Goal: Task Accomplishment & Management: Complete application form

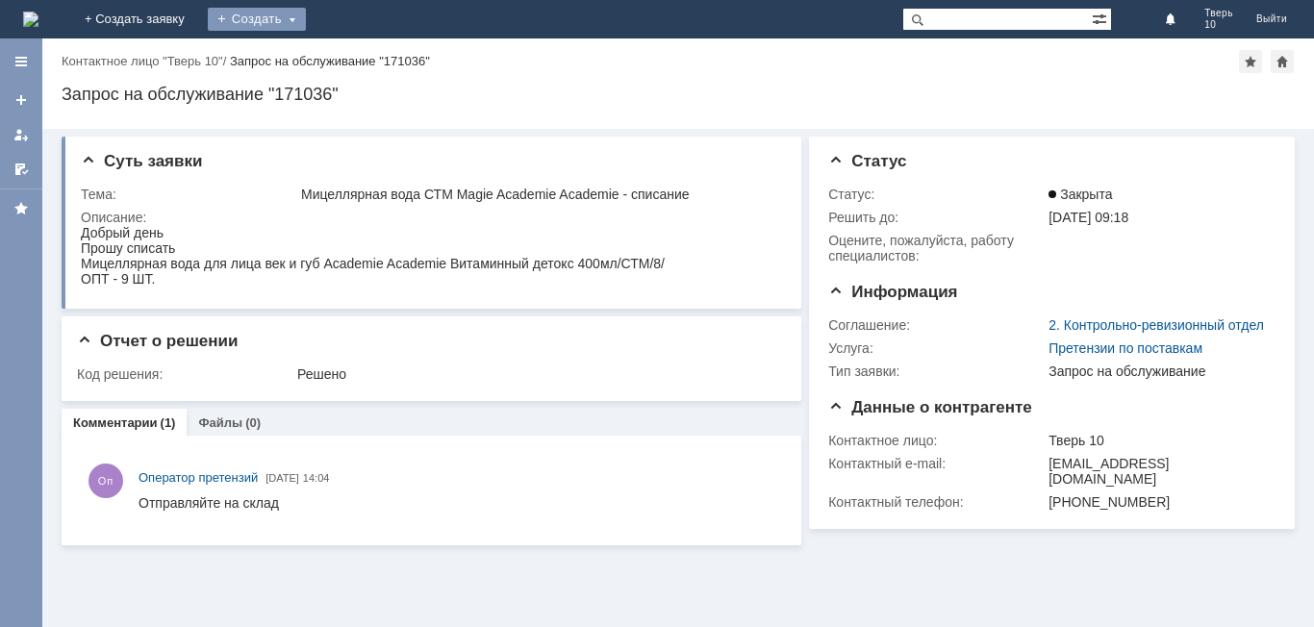
click at [306, 18] on div "Создать" at bounding box center [257, 19] width 98 height 23
click at [358, 55] on link "Заявка" at bounding box center [285, 57] width 146 height 23
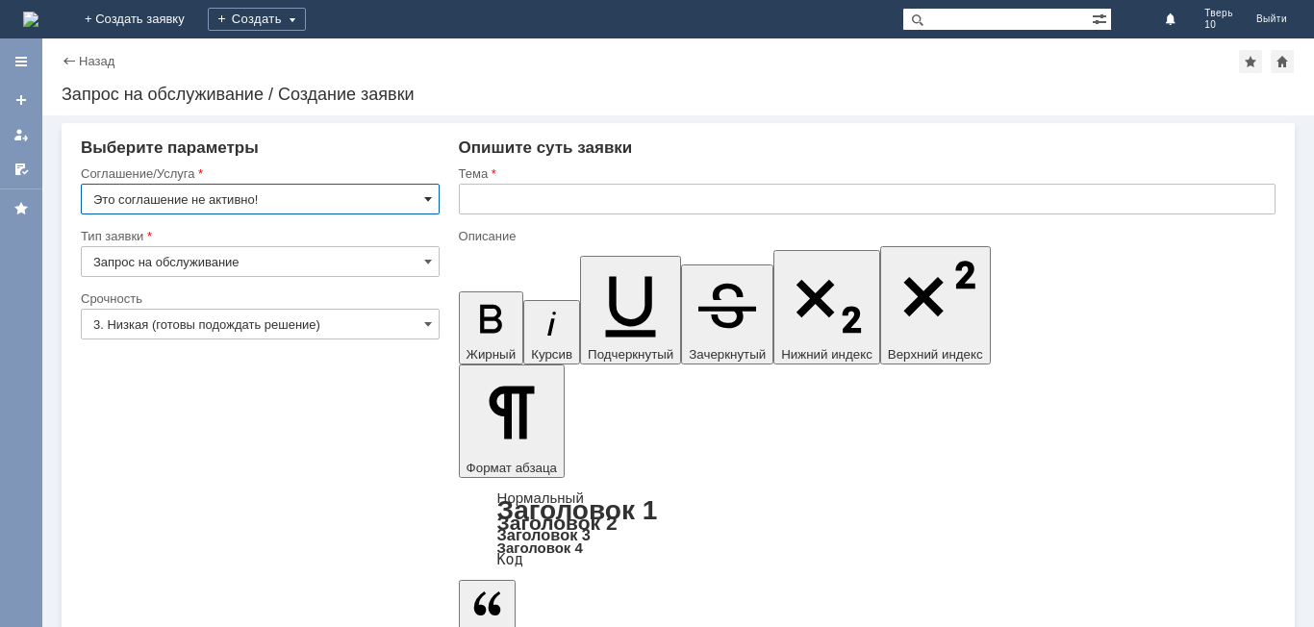
click at [430, 195] on span at bounding box center [428, 198] width 8 height 15
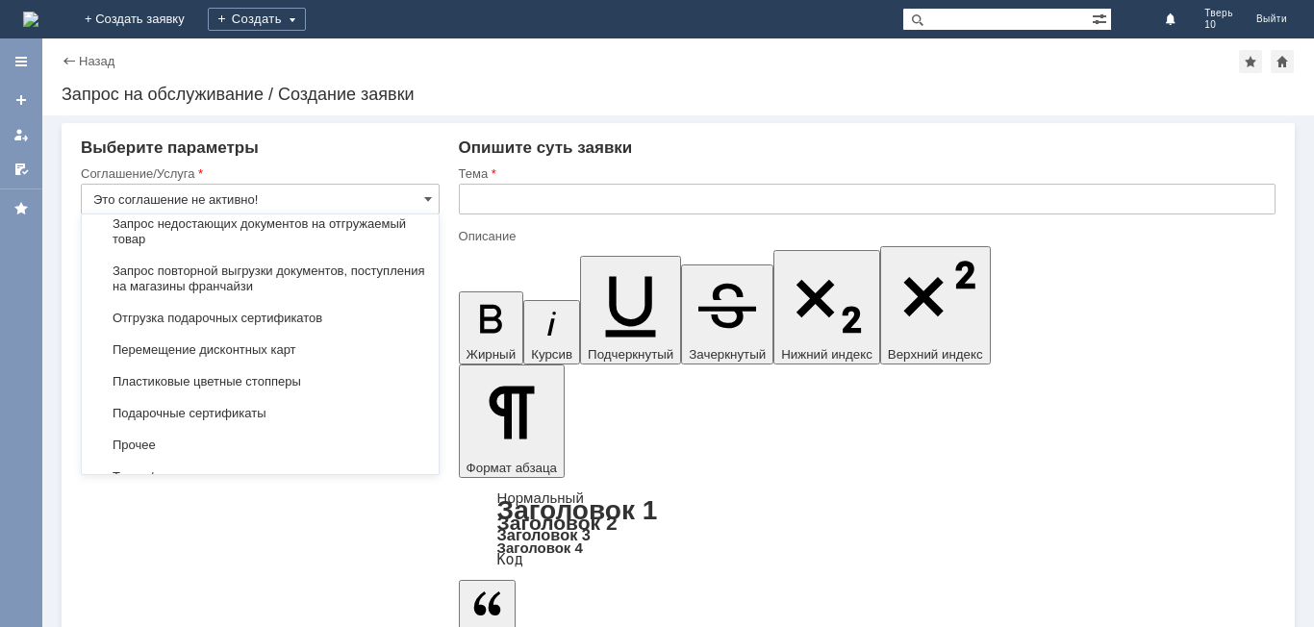
scroll to position [834, 0]
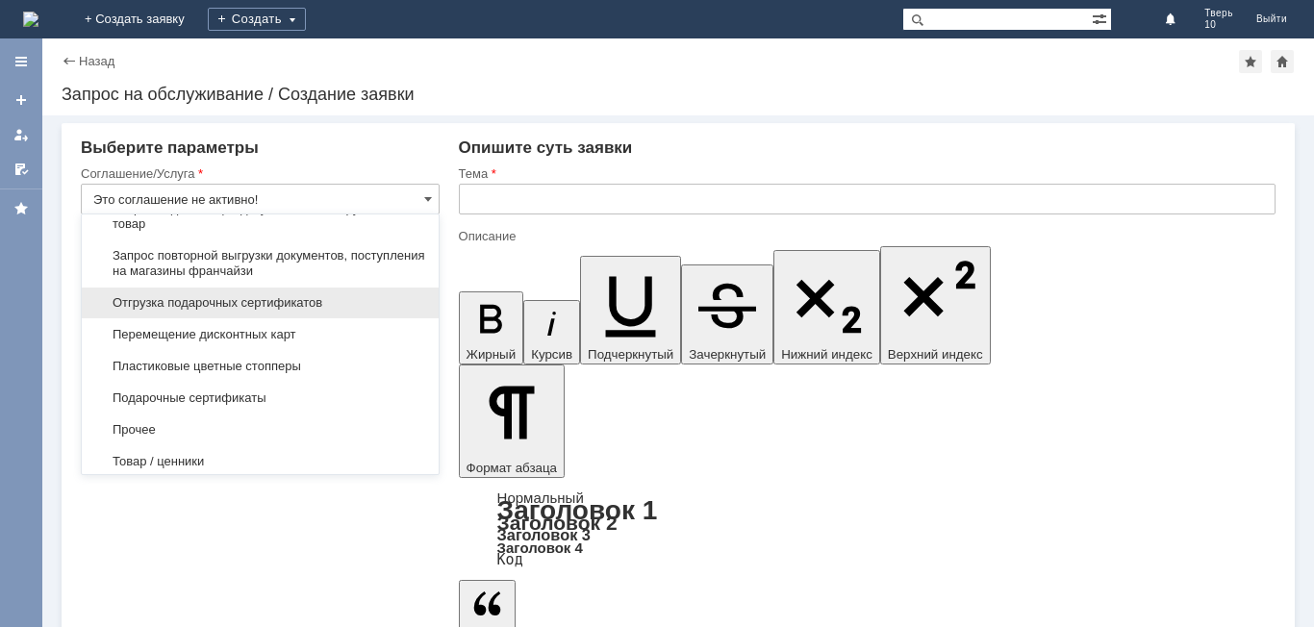
click at [309, 311] on span "Отгрузка подарочных сертификатов" at bounding box center [260, 302] width 334 height 15
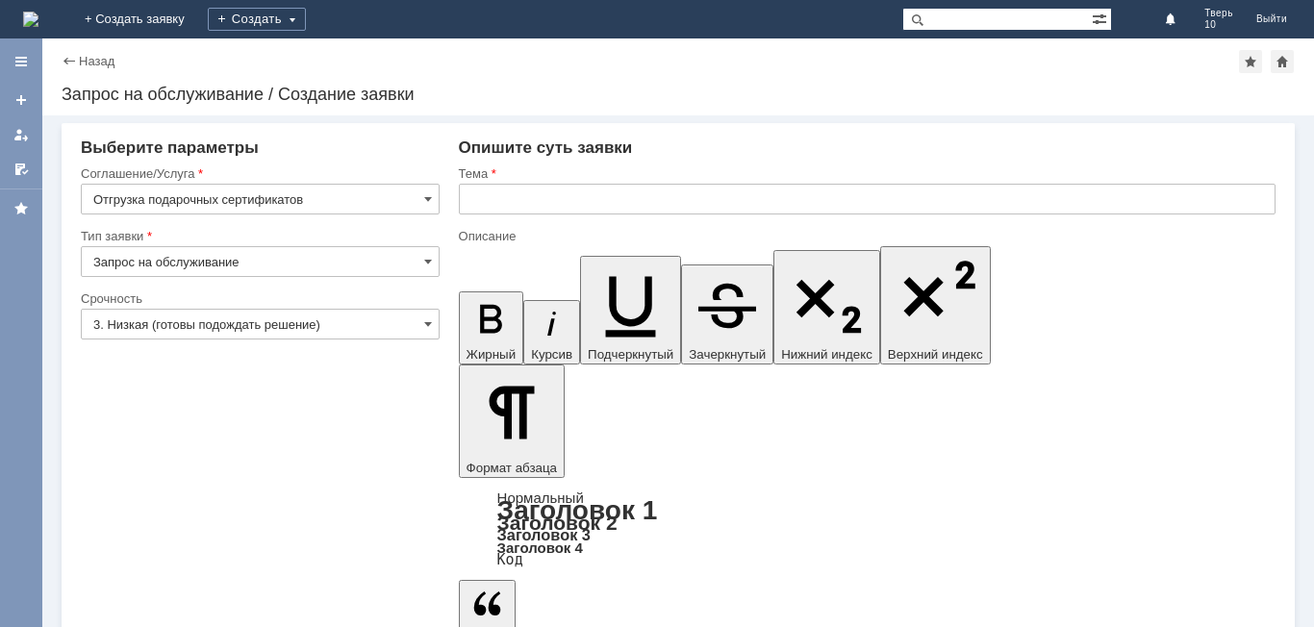
type input "Отгрузка подарочных сертификатов"
click at [485, 196] on input "text" at bounding box center [867, 199] width 817 height 31
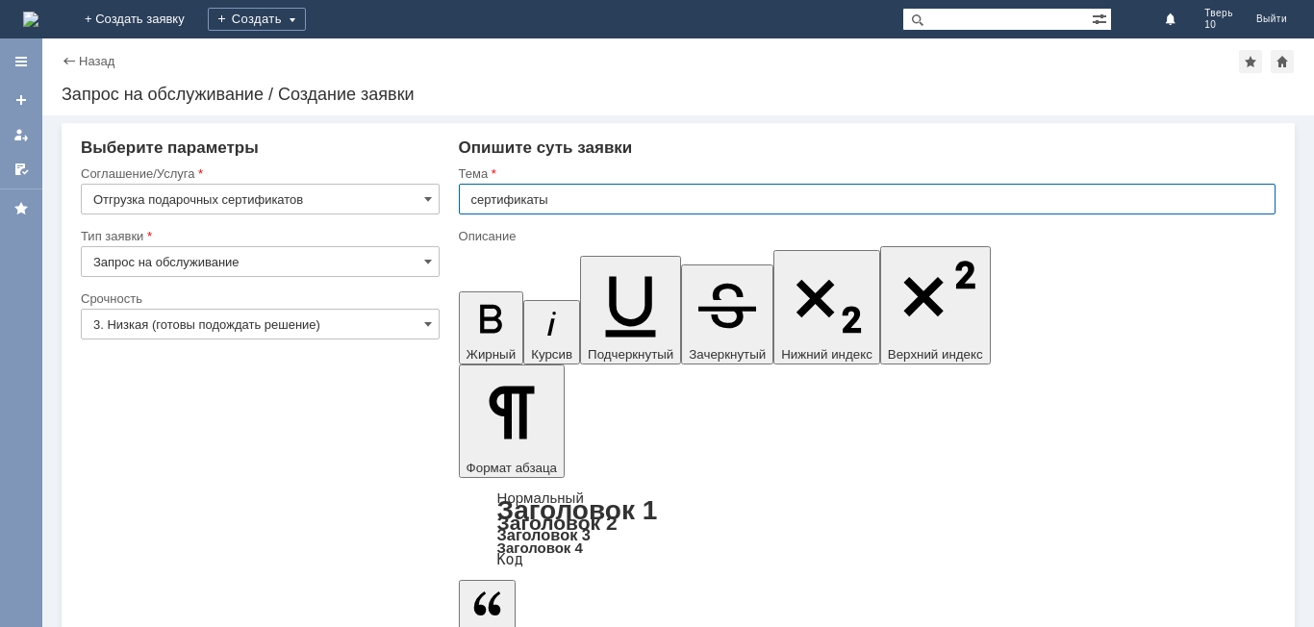
type input "сертификаты"
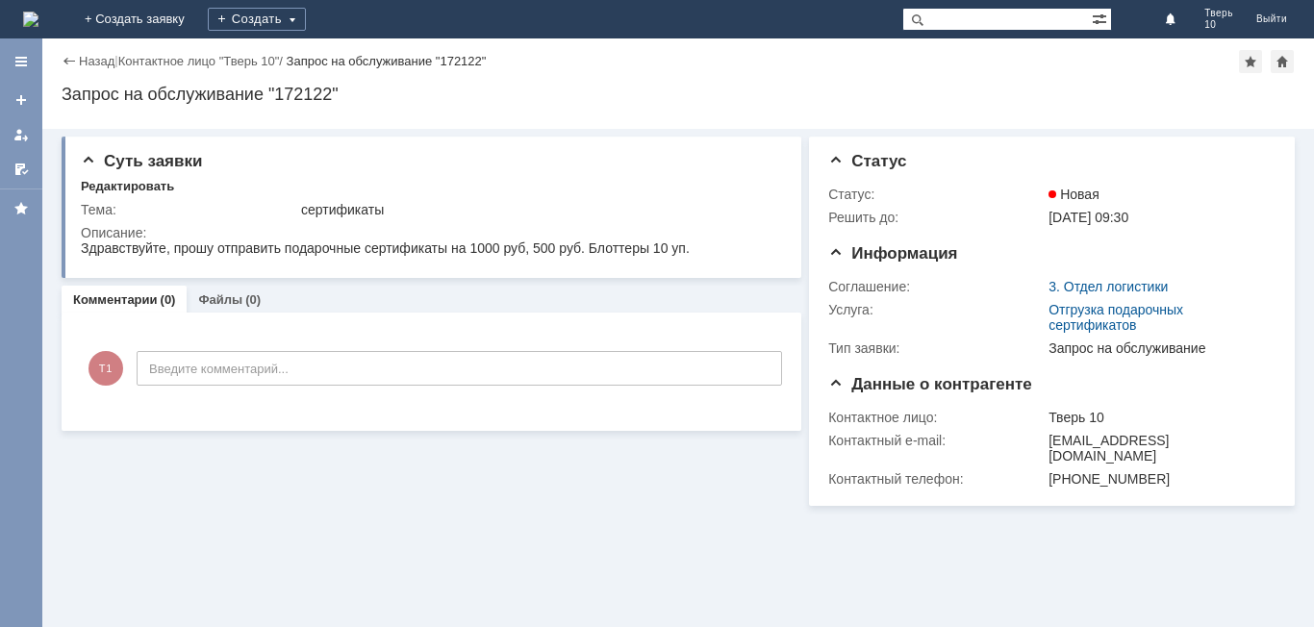
click at [70, 60] on div "Назад" at bounding box center [88, 61] width 53 height 14
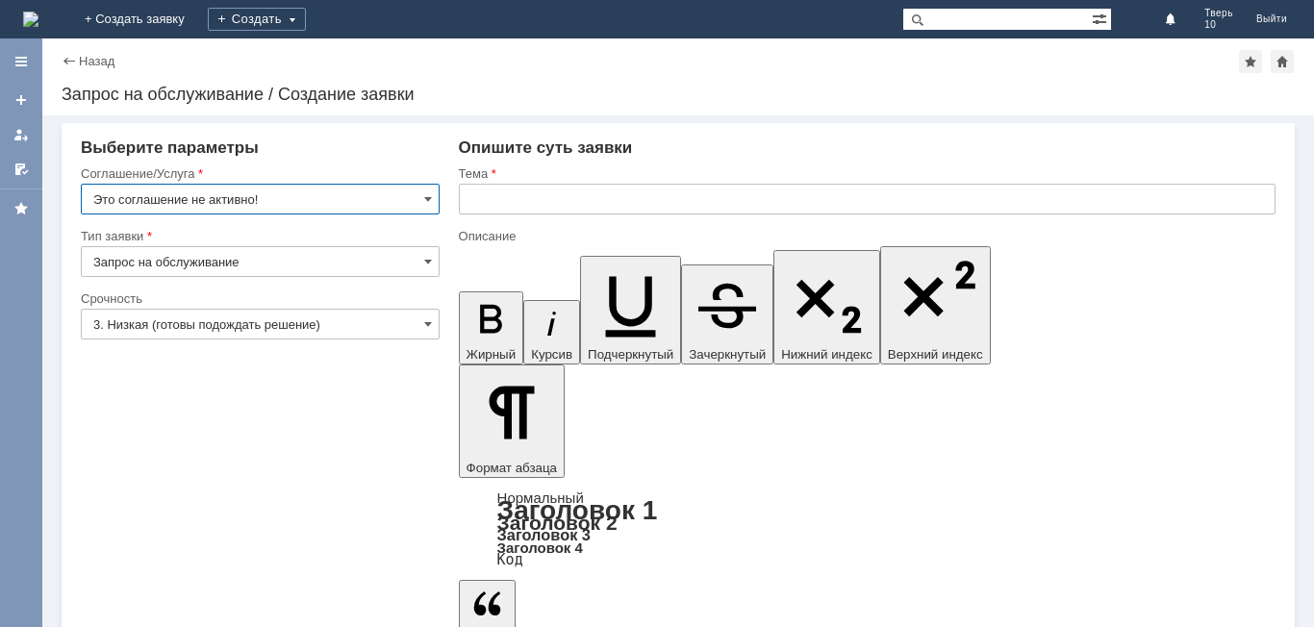
click at [435, 193] on input "Это соглашение не активно!" at bounding box center [260, 199] width 359 height 31
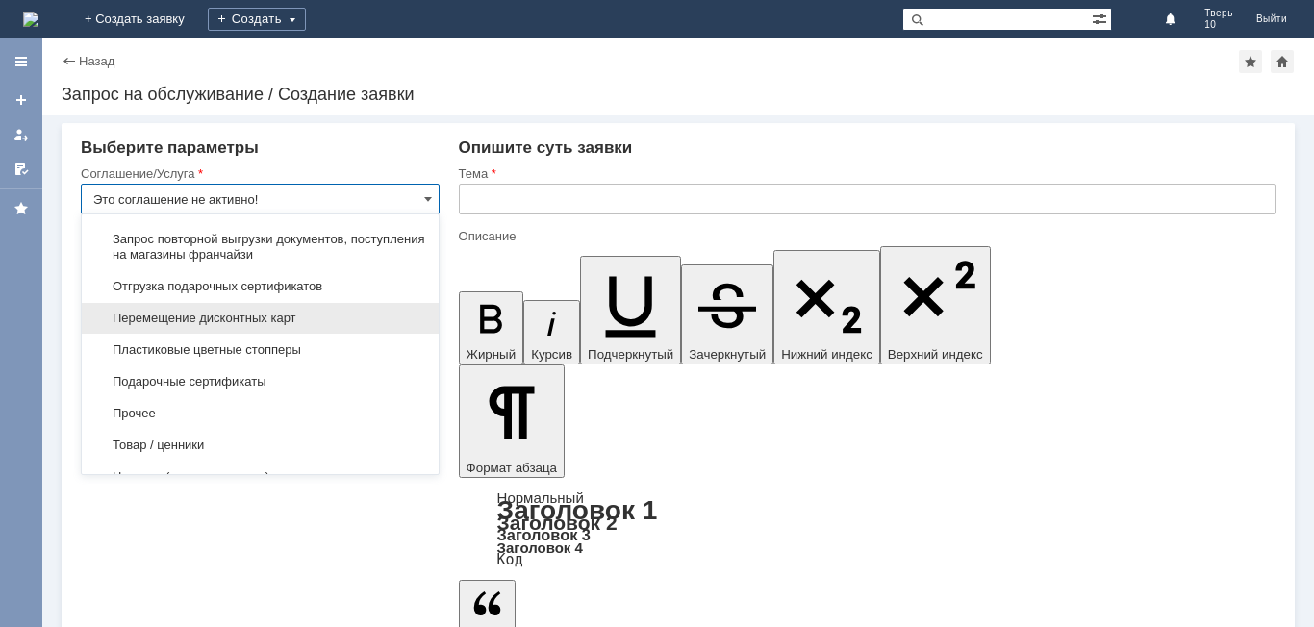
scroll to position [834, 0]
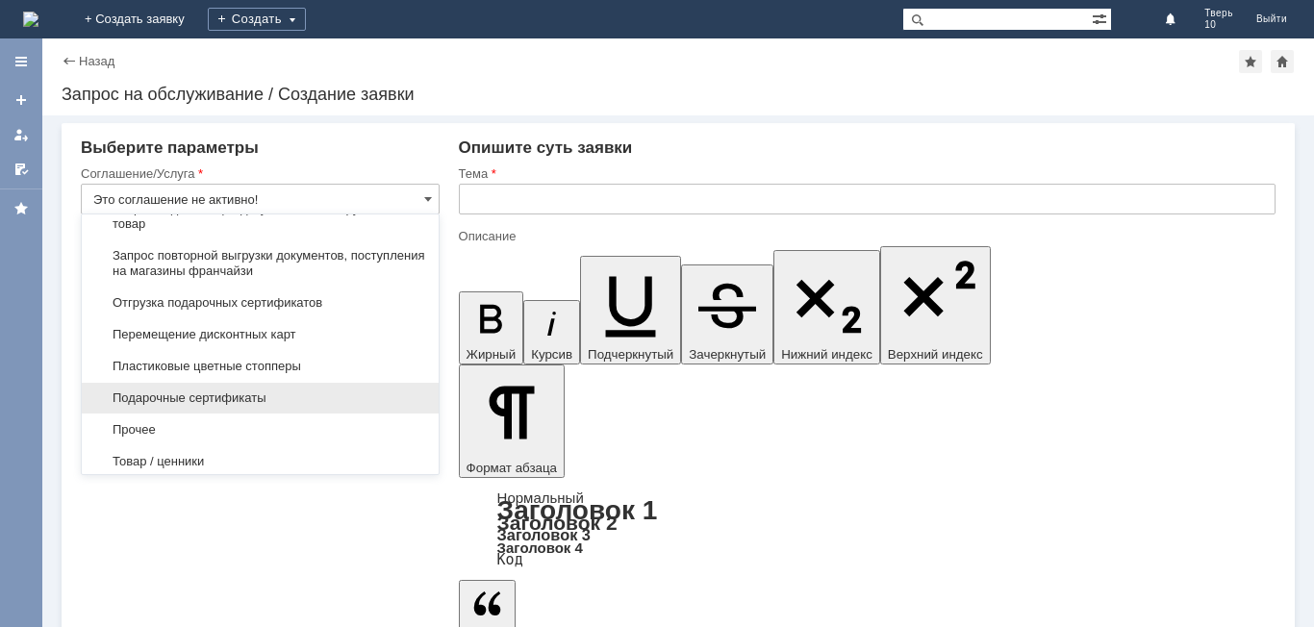
click at [283, 406] on span "Подарочные сертификаты" at bounding box center [260, 398] width 334 height 15
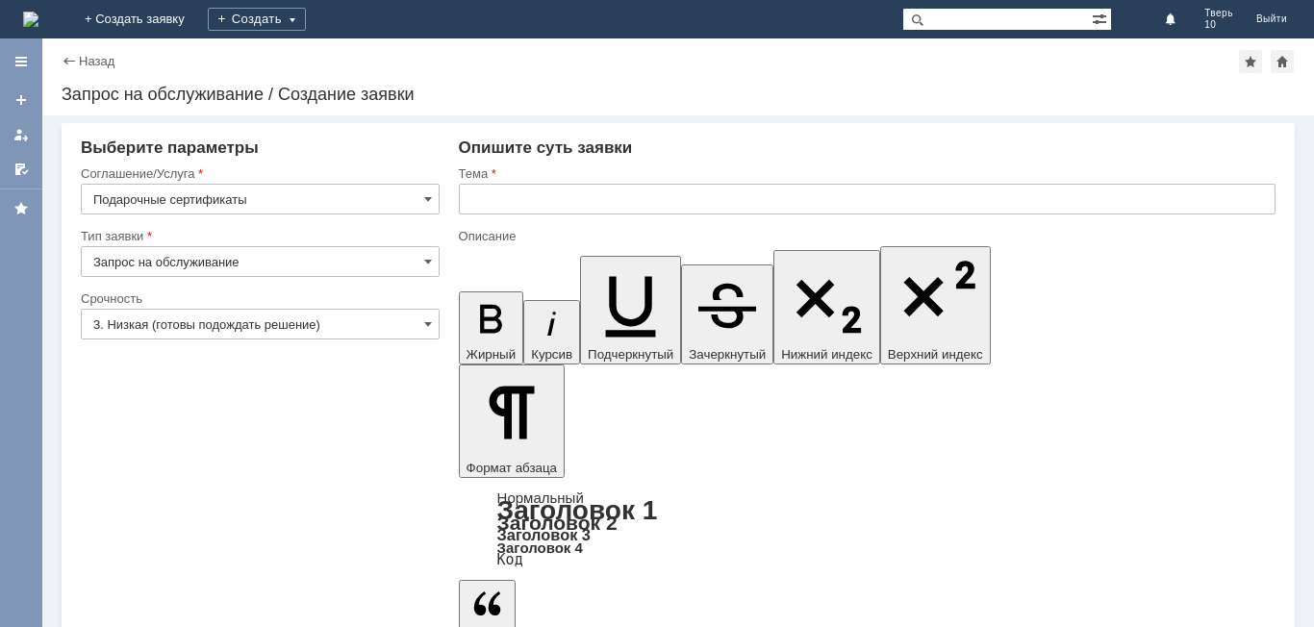
type input "Подарочные сертификаты"
click at [429, 263] on span at bounding box center [428, 261] width 8 height 15
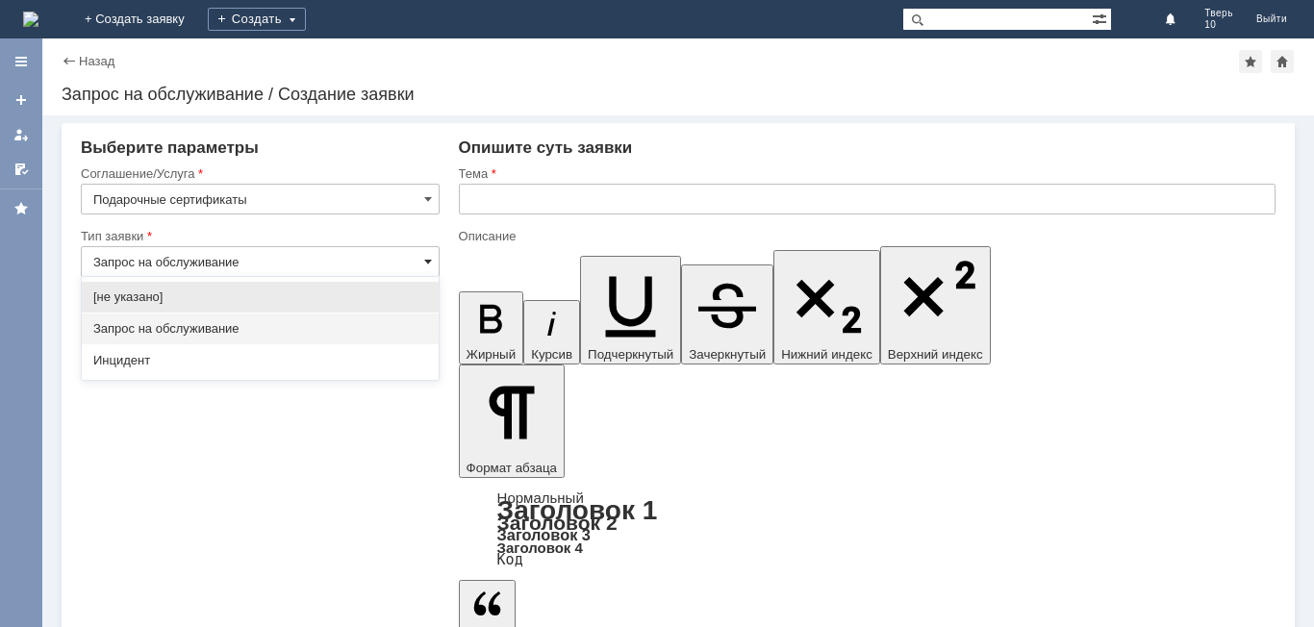
click at [429, 263] on span at bounding box center [428, 261] width 8 height 15
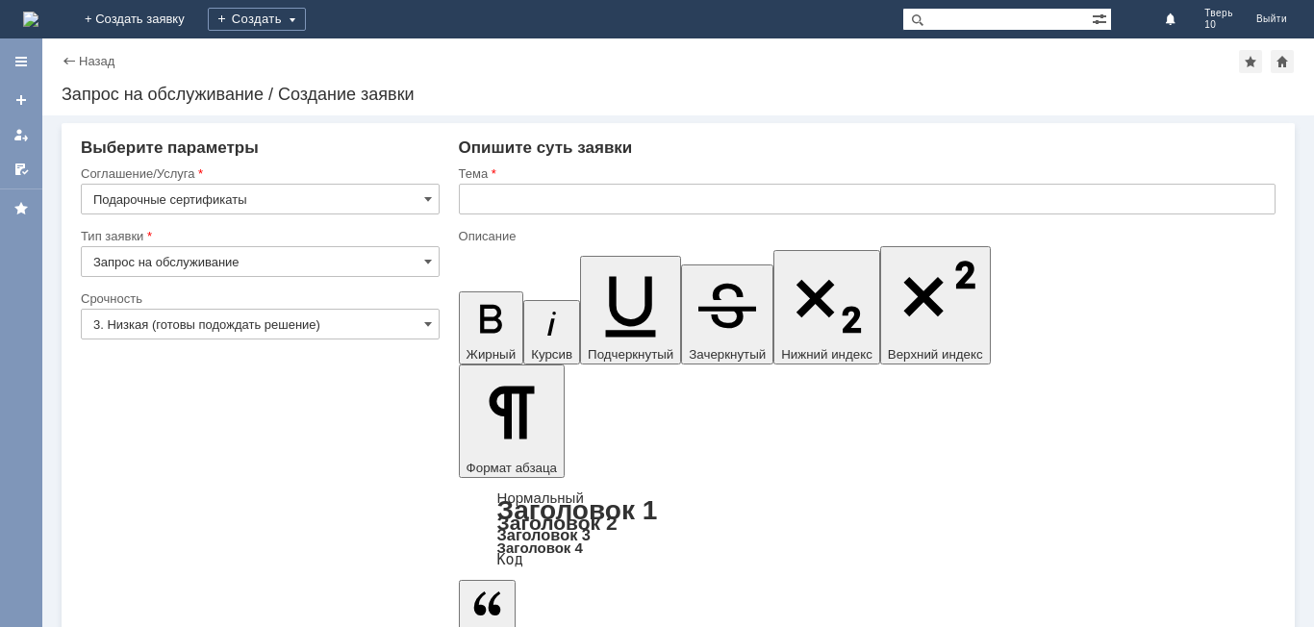
type input "Запрос на обслуживание"
click at [420, 319] on input "3. Низкая (готовы подождать решение)" at bounding box center [260, 324] width 359 height 31
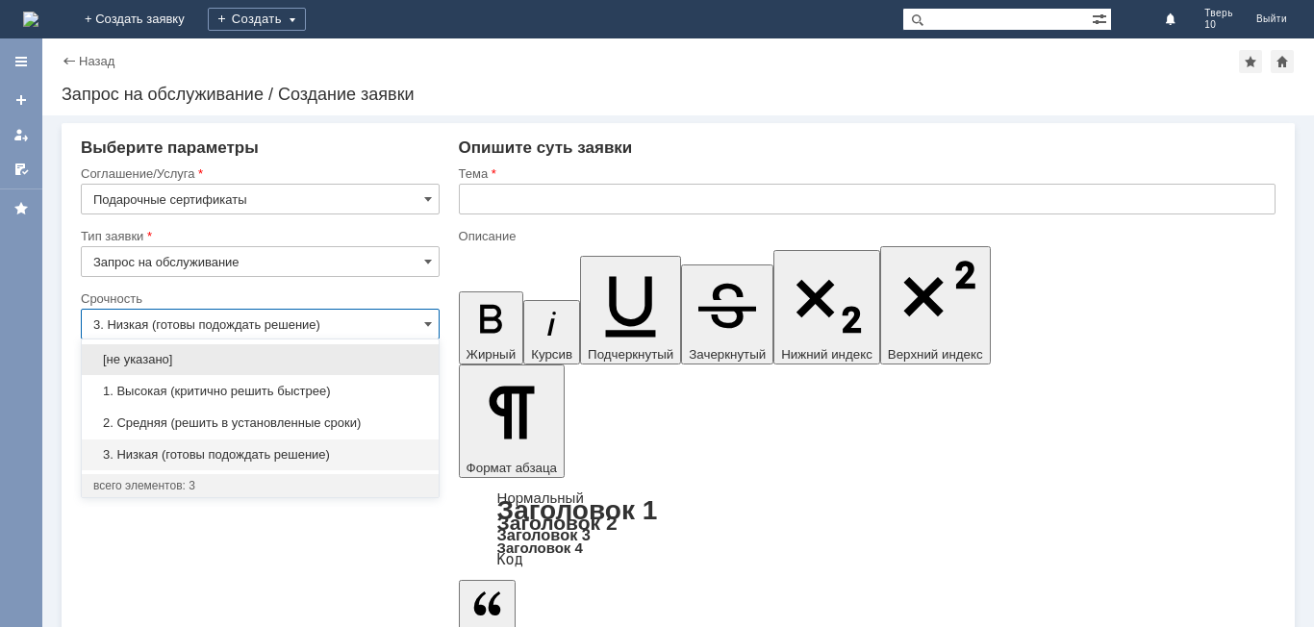
click at [433, 194] on input "Подарочные сертификаты" at bounding box center [260, 199] width 359 height 31
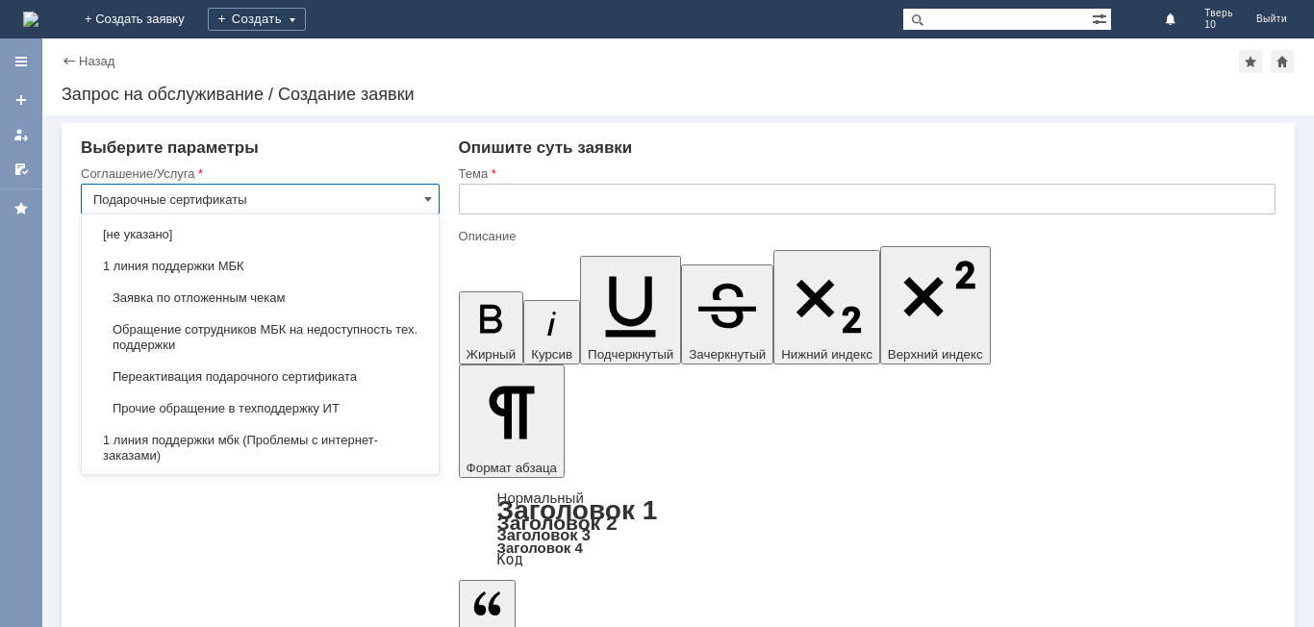
scroll to position [1017, 0]
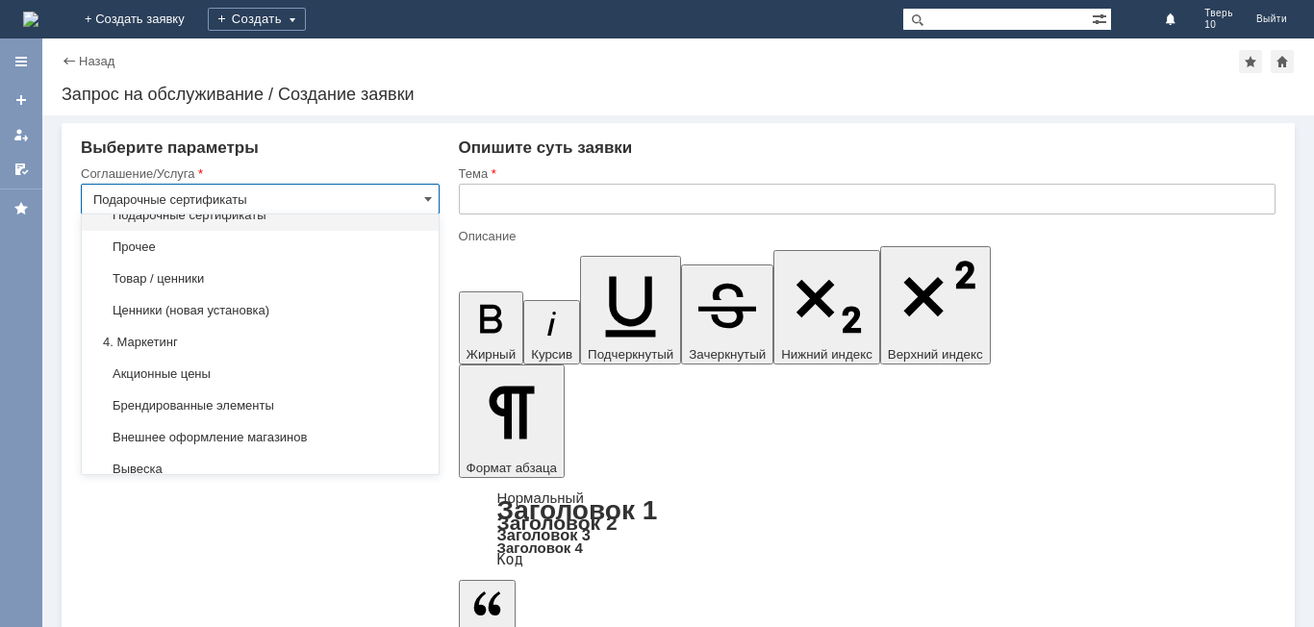
type input "3. Низкая (готовы подождать решение)"
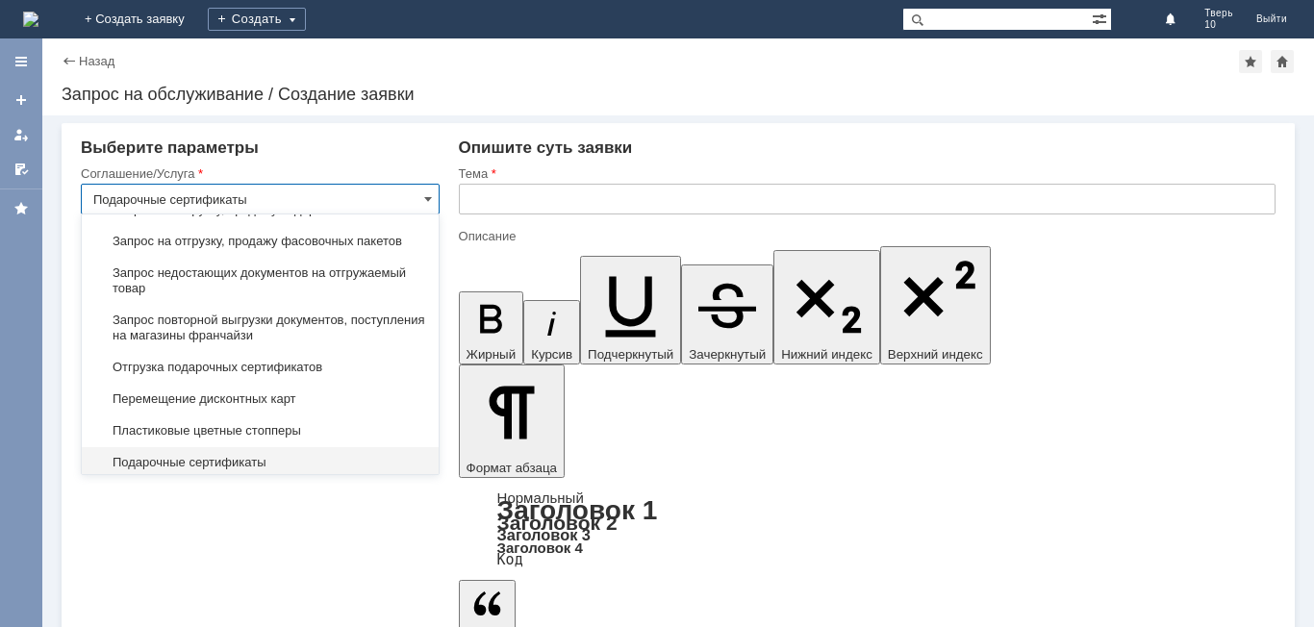
scroll to position [866, 0]
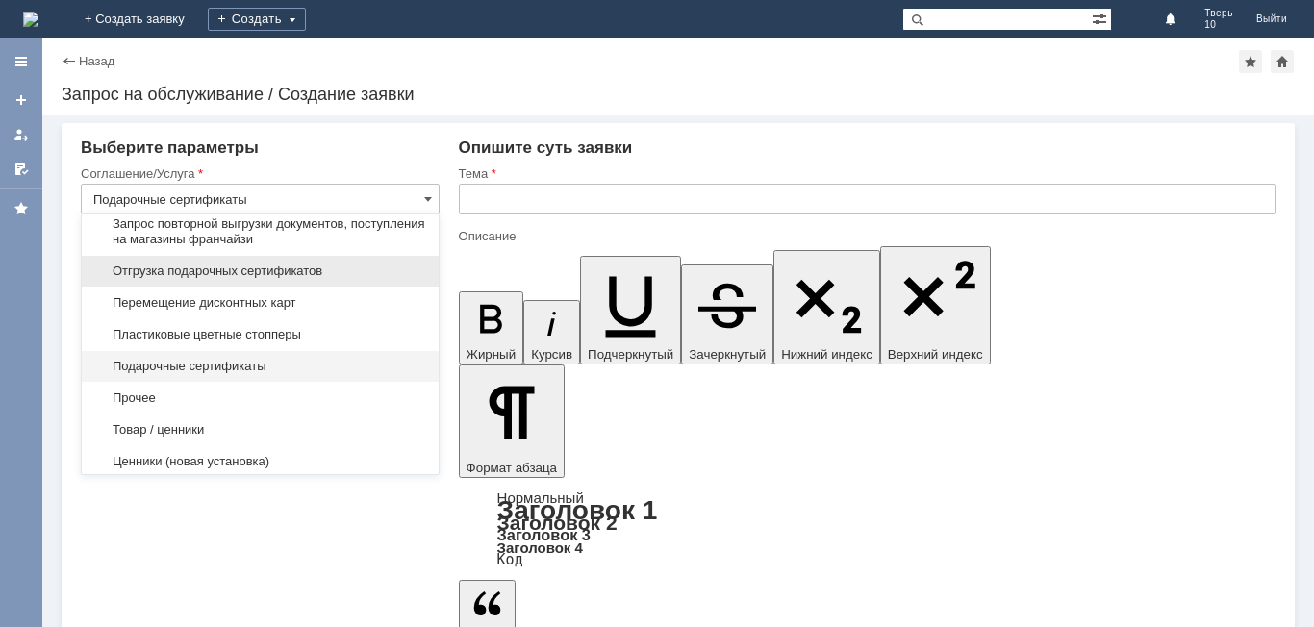
click at [350, 279] on span "Отгрузка подарочных сертификатов" at bounding box center [260, 271] width 334 height 15
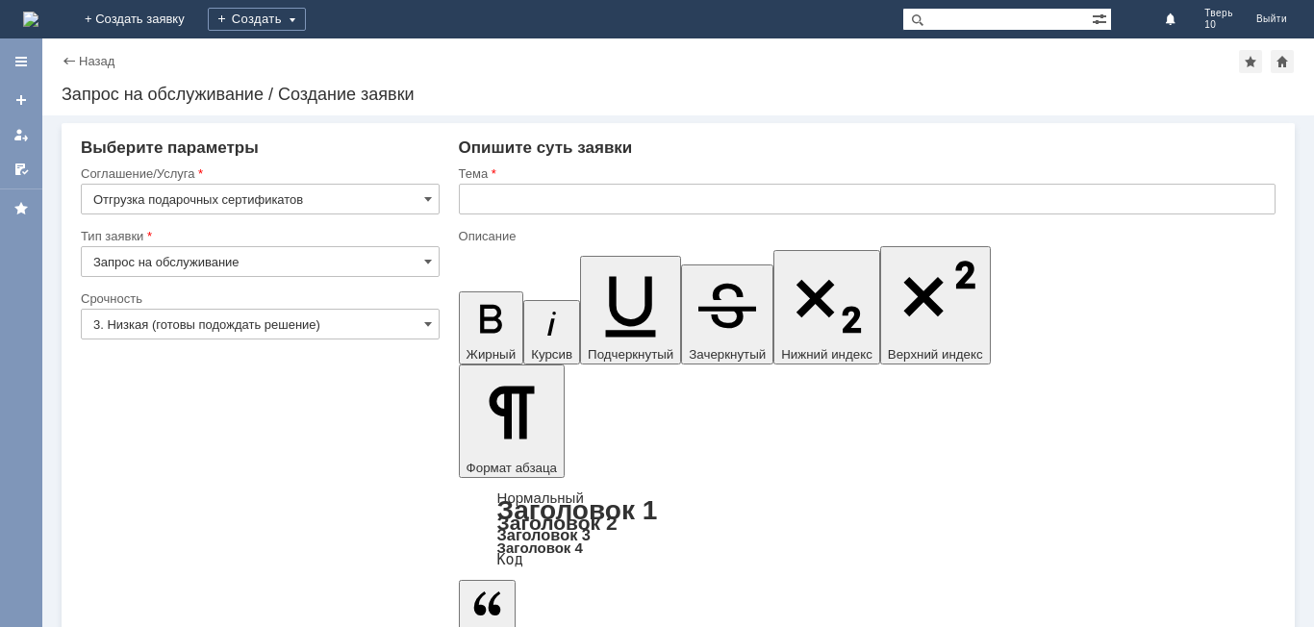
type input "Отгрузка подарочных сертификатов"
click at [427, 193] on span at bounding box center [428, 198] width 8 height 15
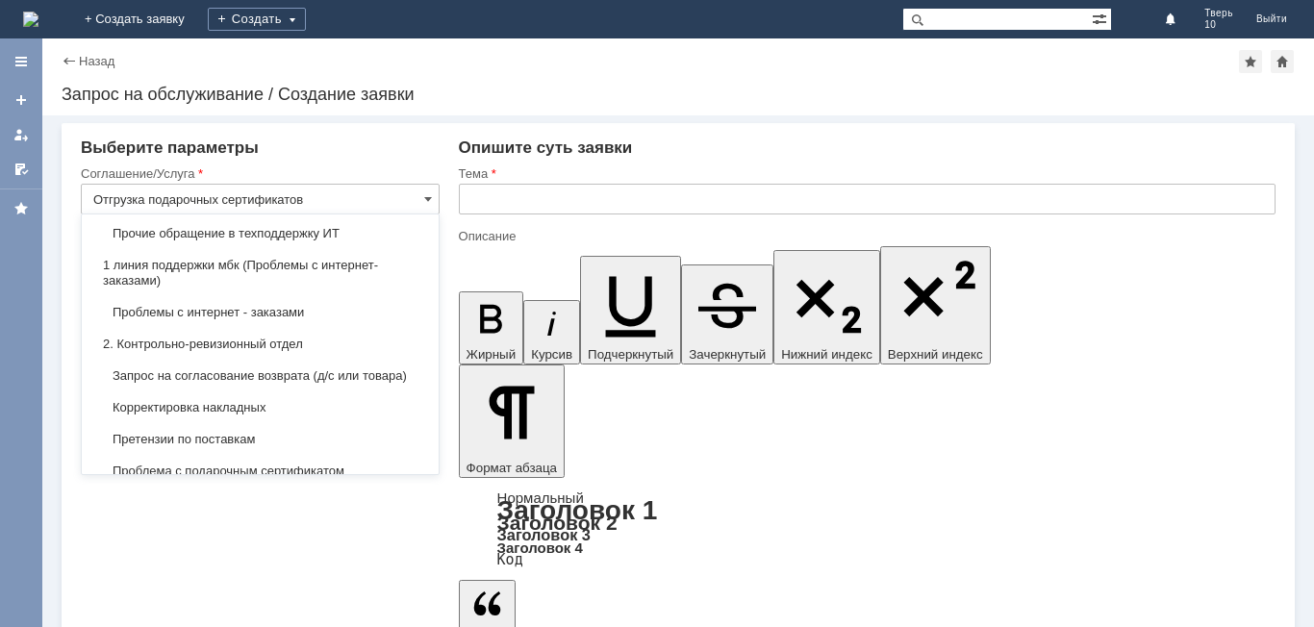
scroll to position [0, 0]
